Goal: Task Accomplishment & Management: Use online tool/utility

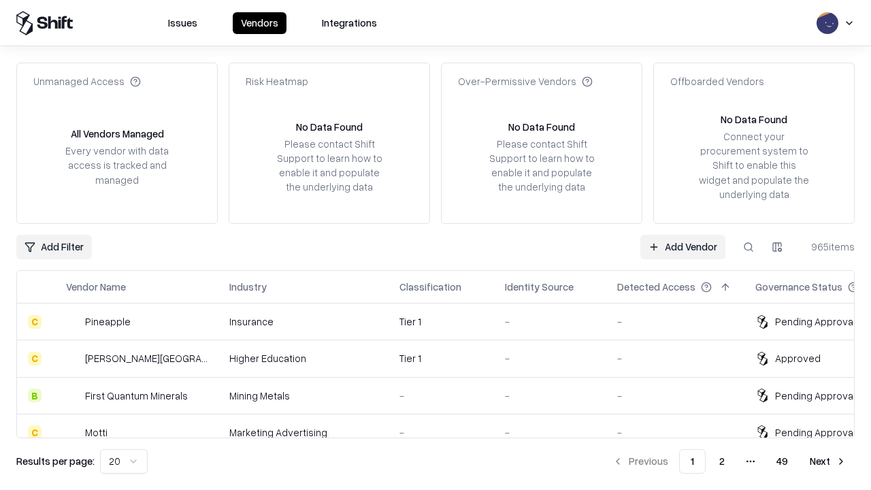
click at [682, 246] on link "Add Vendor" at bounding box center [682, 247] width 85 height 24
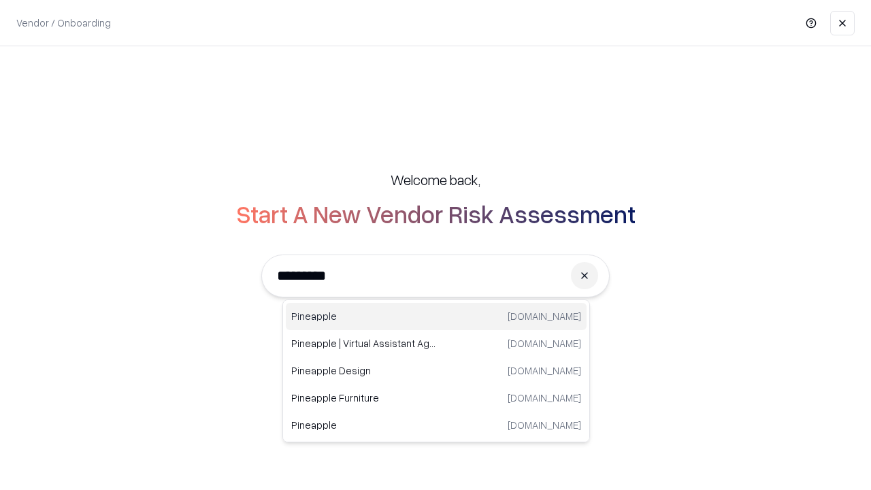
click at [436, 316] on div "Pineapple [DOMAIN_NAME]" at bounding box center [436, 316] width 301 height 27
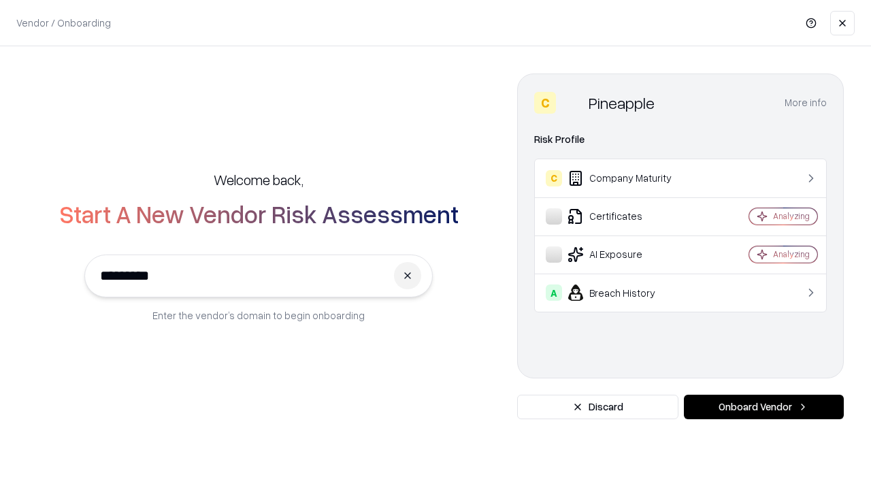
type input "*********"
click at [763, 407] on button "Onboard Vendor" at bounding box center [764, 407] width 160 height 24
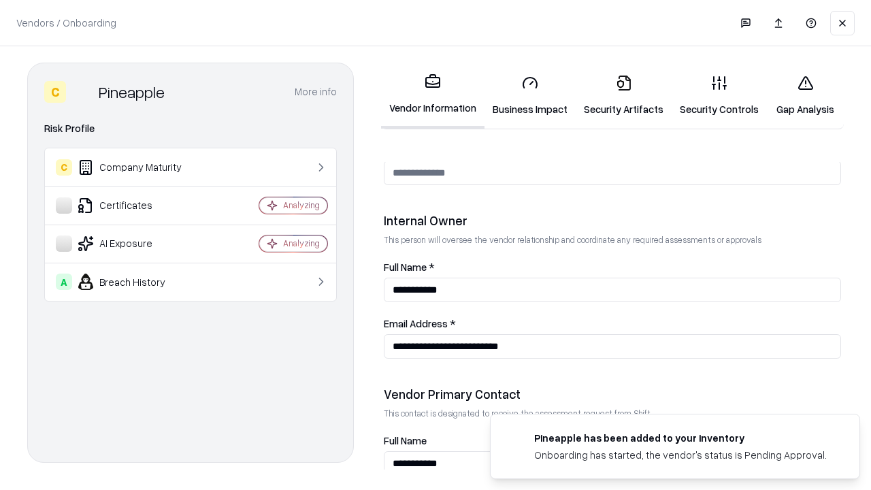
scroll to position [705, 0]
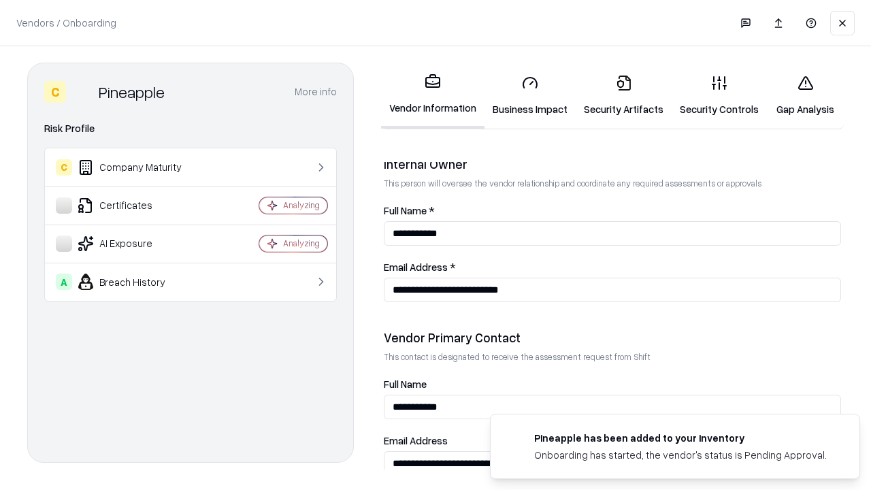
click at [530, 95] on link "Business Impact" at bounding box center [529, 95] width 91 height 63
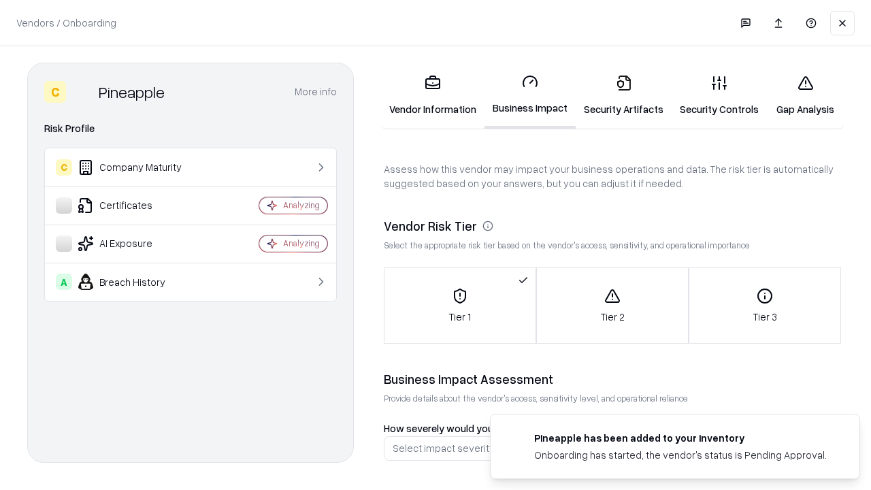
click at [623, 95] on link "Security Artifacts" at bounding box center [624, 95] width 96 height 63
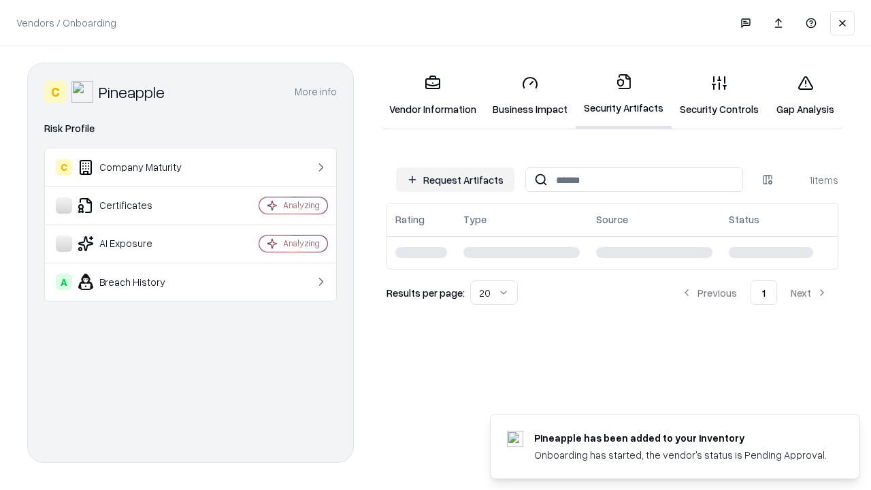
click at [455, 180] on button "Request Artifacts" at bounding box center [455, 179] width 118 height 24
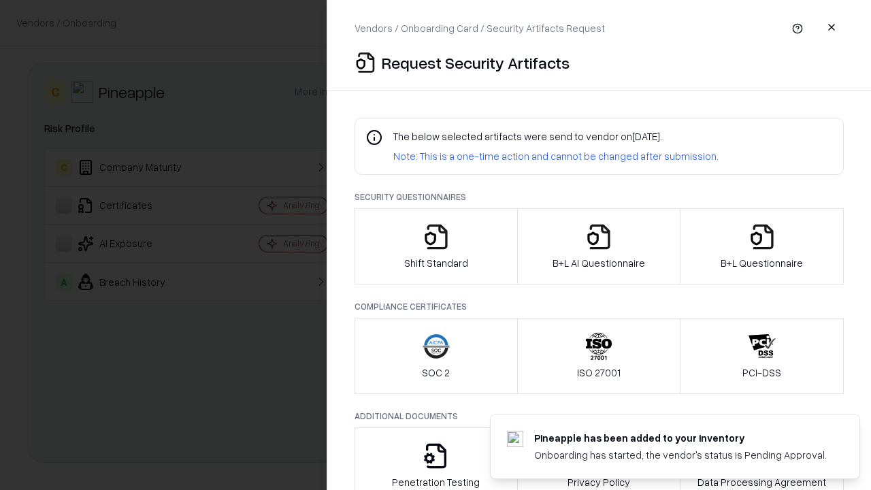
click at [435, 246] on icon "button" at bounding box center [435, 236] width 27 height 27
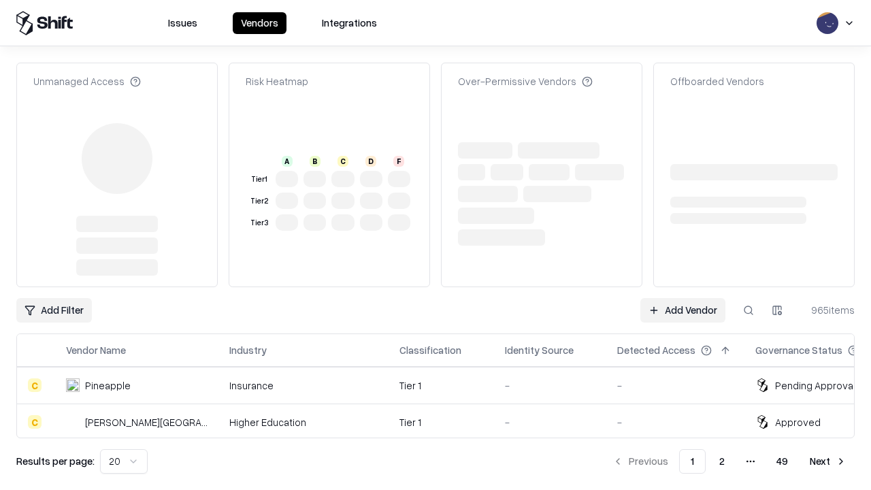
click at [682, 298] on link "Add Vendor" at bounding box center [682, 310] width 85 height 24
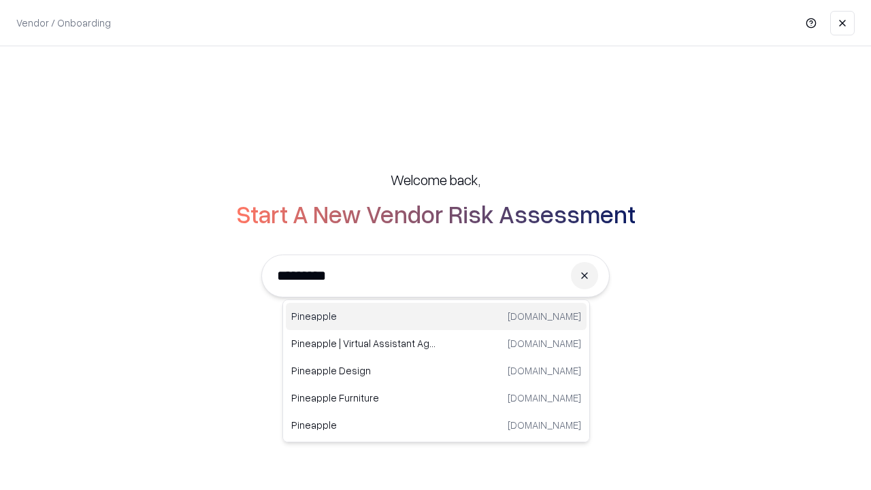
click at [436, 316] on div "Pineapple [DOMAIN_NAME]" at bounding box center [436, 316] width 301 height 27
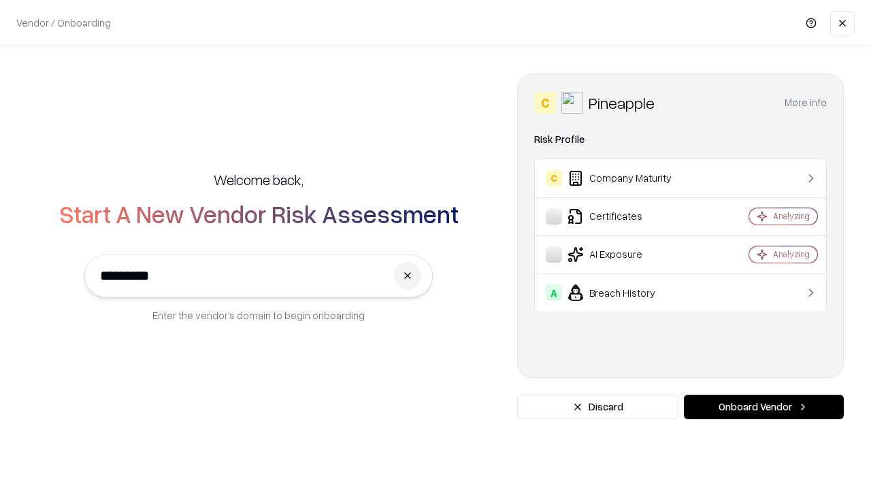
type input "*********"
click at [763, 407] on button "Onboard Vendor" at bounding box center [764, 407] width 160 height 24
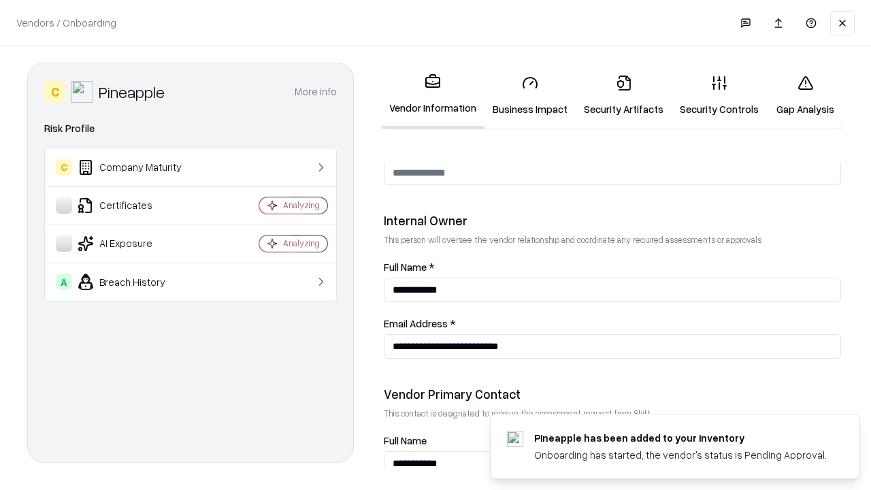
scroll to position [705, 0]
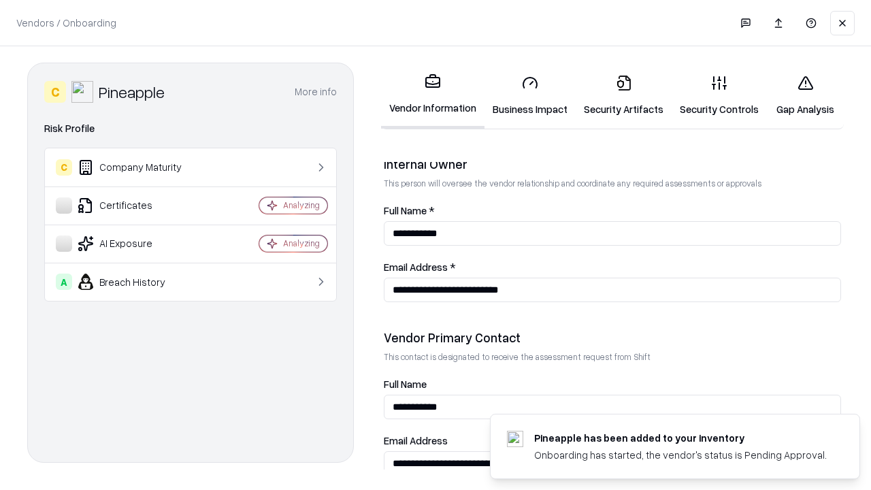
click at [805, 95] on link "Gap Analysis" at bounding box center [805, 95] width 77 height 63
